Goal: Information Seeking & Learning: Learn about a topic

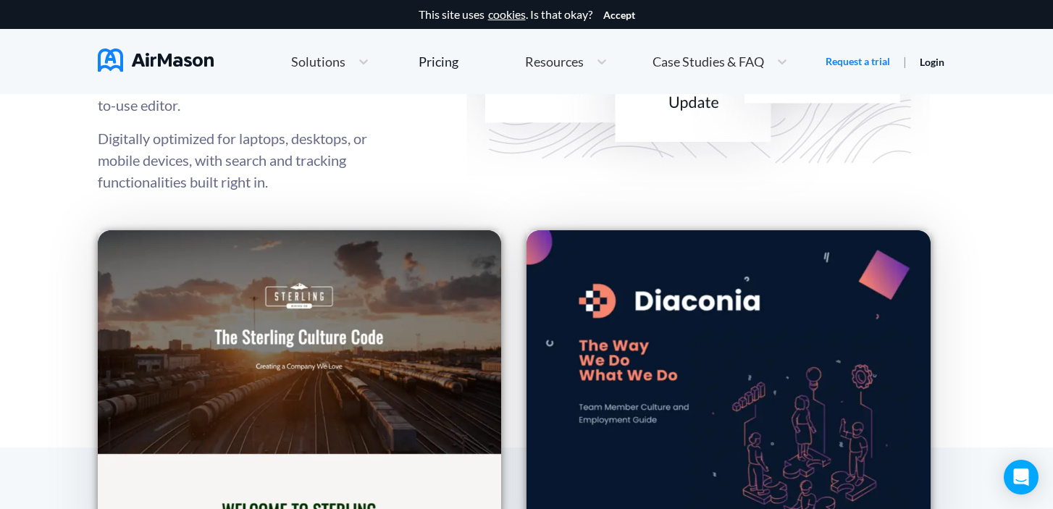
scroll to position [1984, 0]
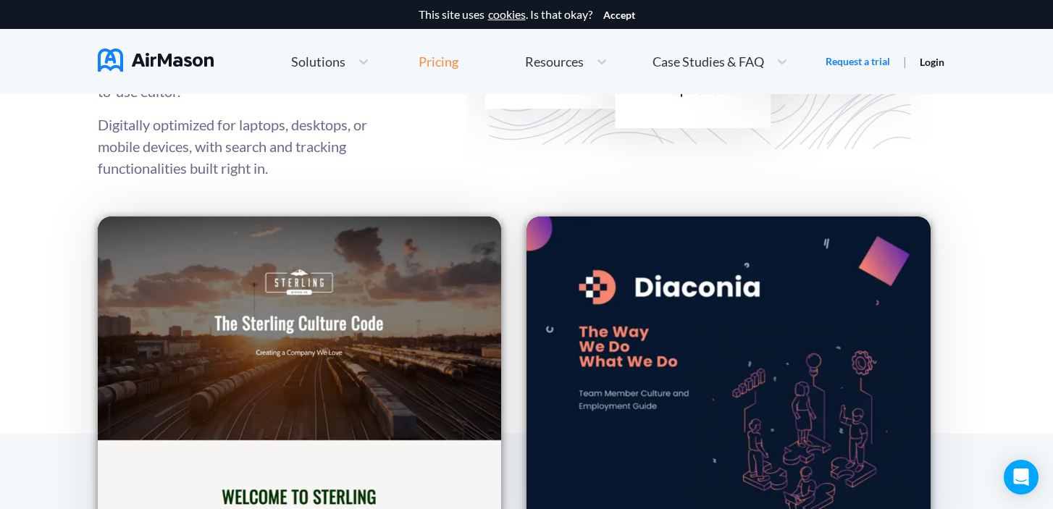
click at [449, 65] on div "Pricing" at bounding box center [439, 61] width 40 height 13
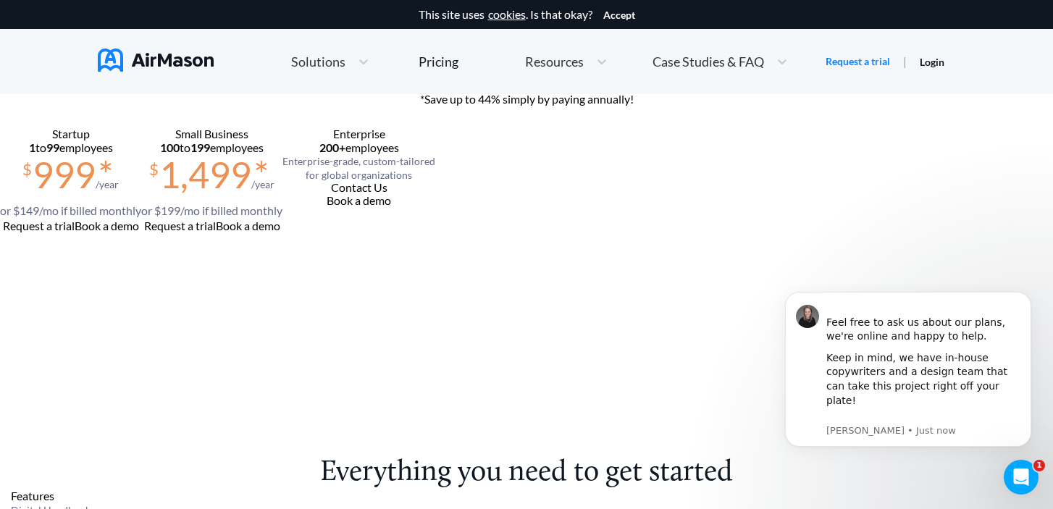
scroll to position [85, 0]
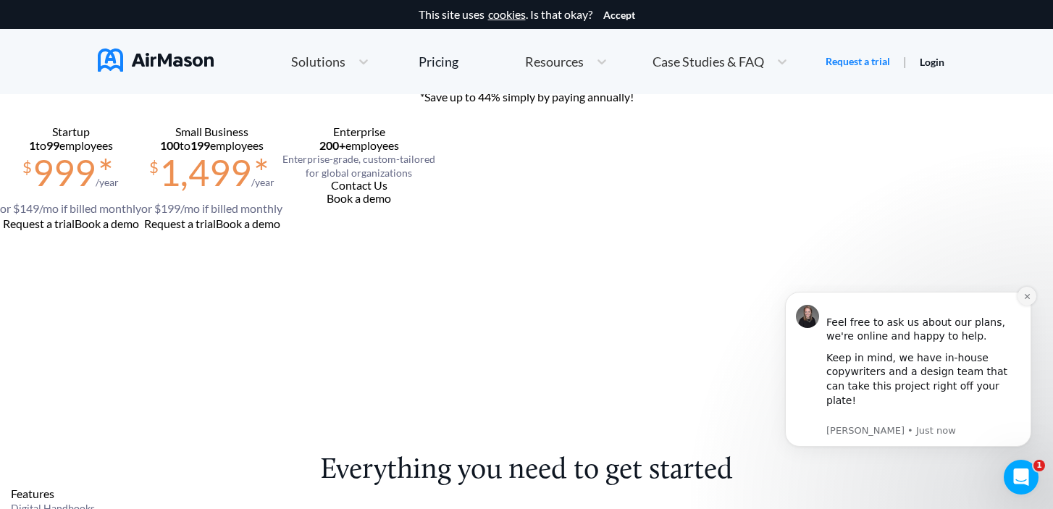
click at [1029, 306] on button "Dismiss notification" at bounding box center [1027, 296] width 19 height 19
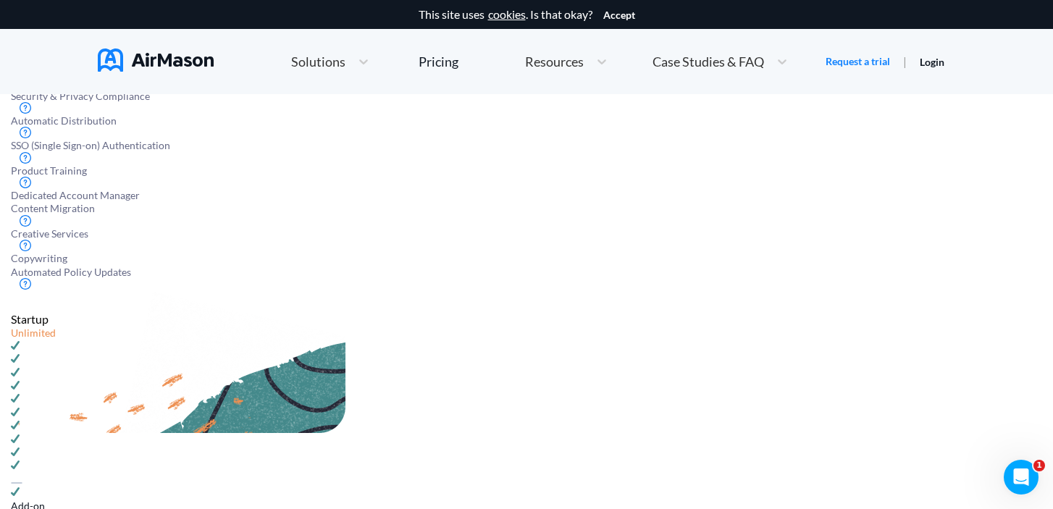
scroll to position [669, 0]
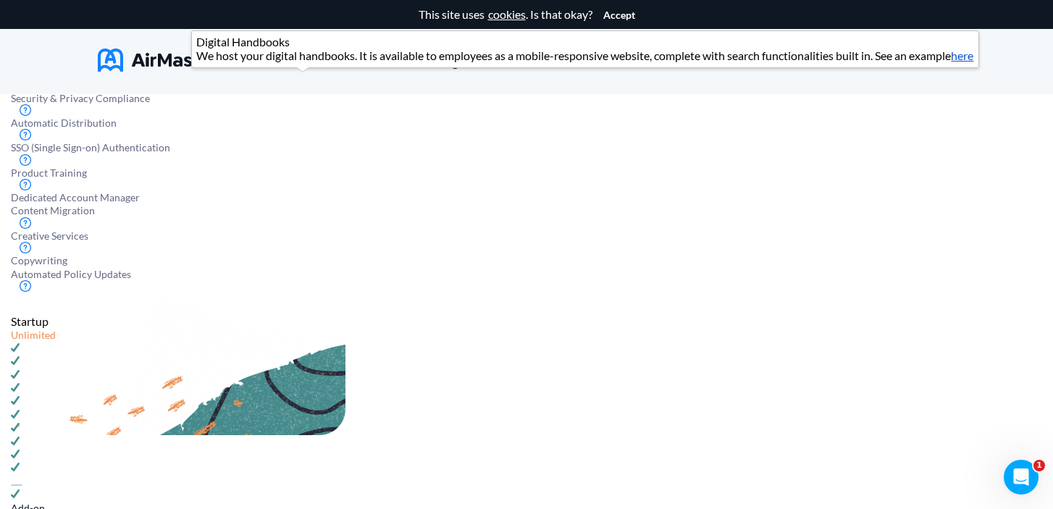
click at [952, 62] on link "here" at bounding box center [963, 56] width 22 height 14
